Goal: Navigation & Orientation: Find specific page/section

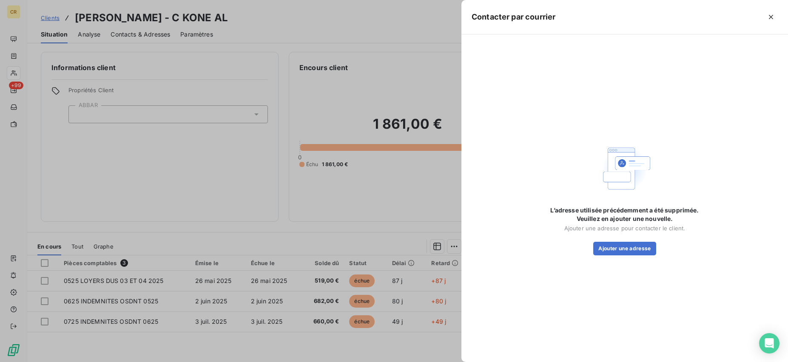
click at [336, 89] on div at bounding box center [394, 181] width 788 height 362
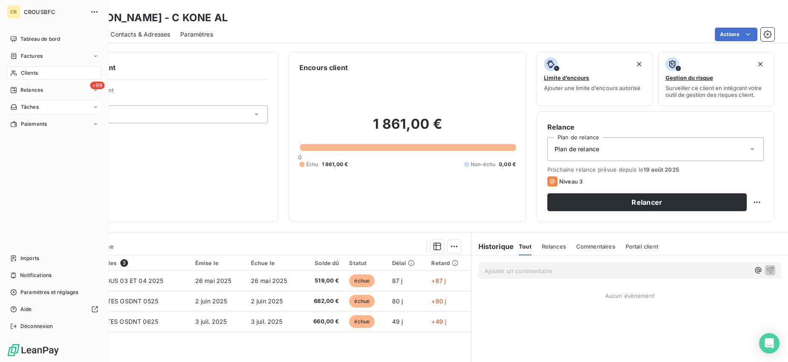
click at [27, 106] on span "Tâches" at bounding box center [30, 107] width 18 height 8
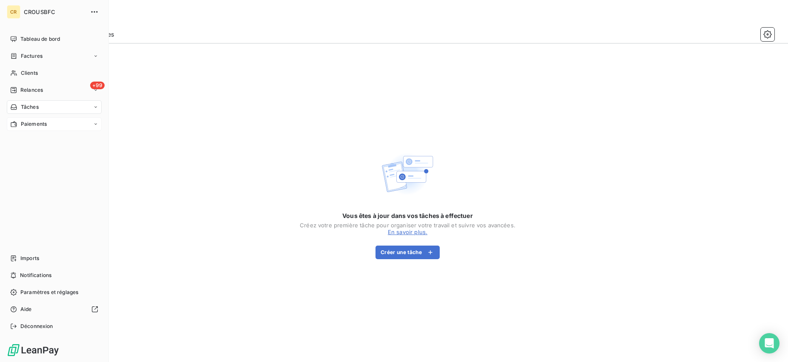
click at [59, 126] on div "Paiements" at bounding box center [54, 124] width 95 height 14
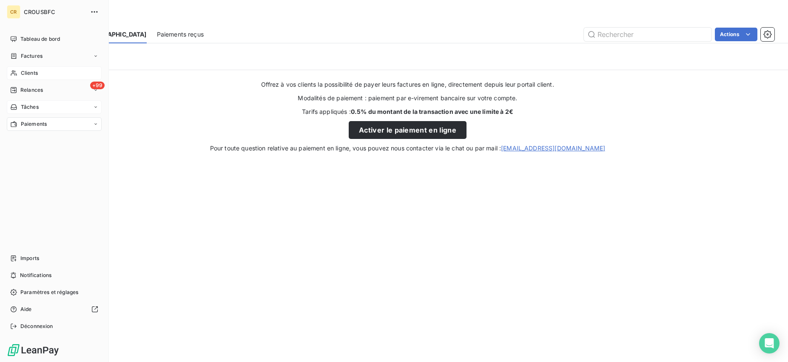
click at [14, 74] on icon at bounding box center [14, 74] width 6 height 6
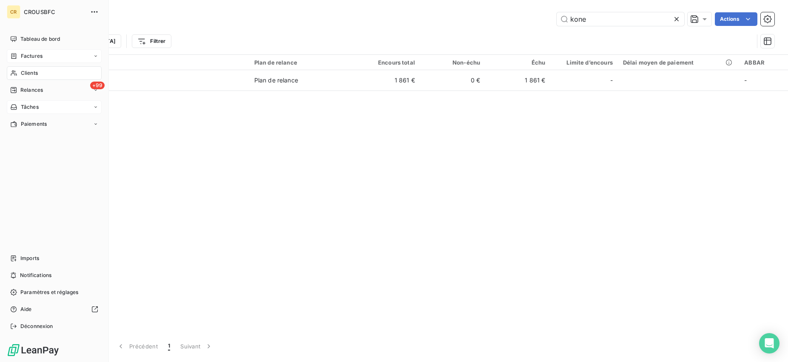
click at [22, 56] on span "Factures" at bounding box center [32, 56] width 22 height 8
